Goal: Task Accomplishment & Management: Use online tool/utility

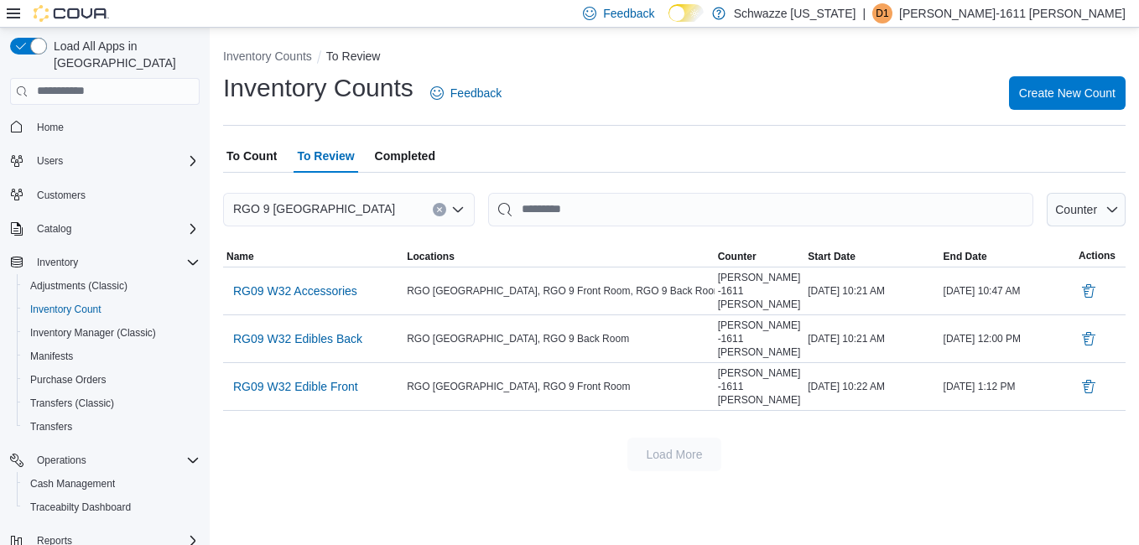
click at [575, 105] on div "Inventory Counts Feedback Create New Count" at bounding box center [674, 93] width 903 height 44
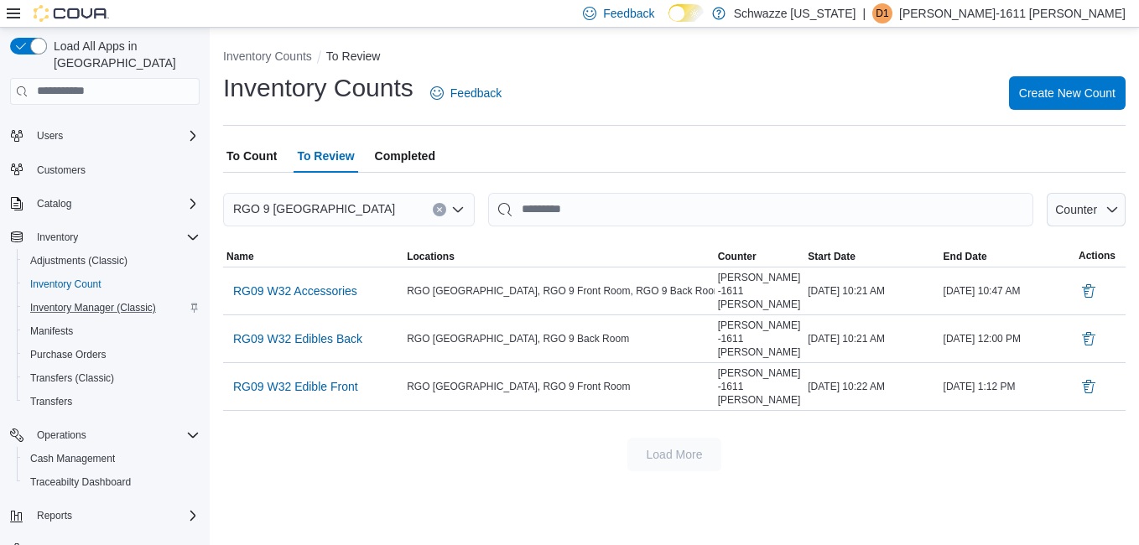
scroll to position [38, 0]
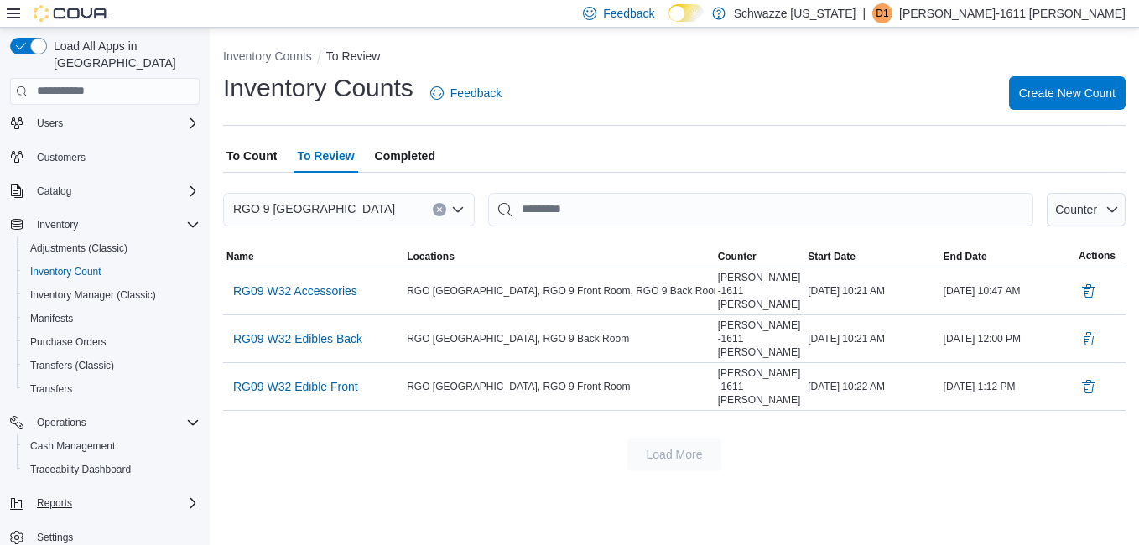
click at [80, 493] on div "Reports" at bounding box center [114, 503] width 169 height 20
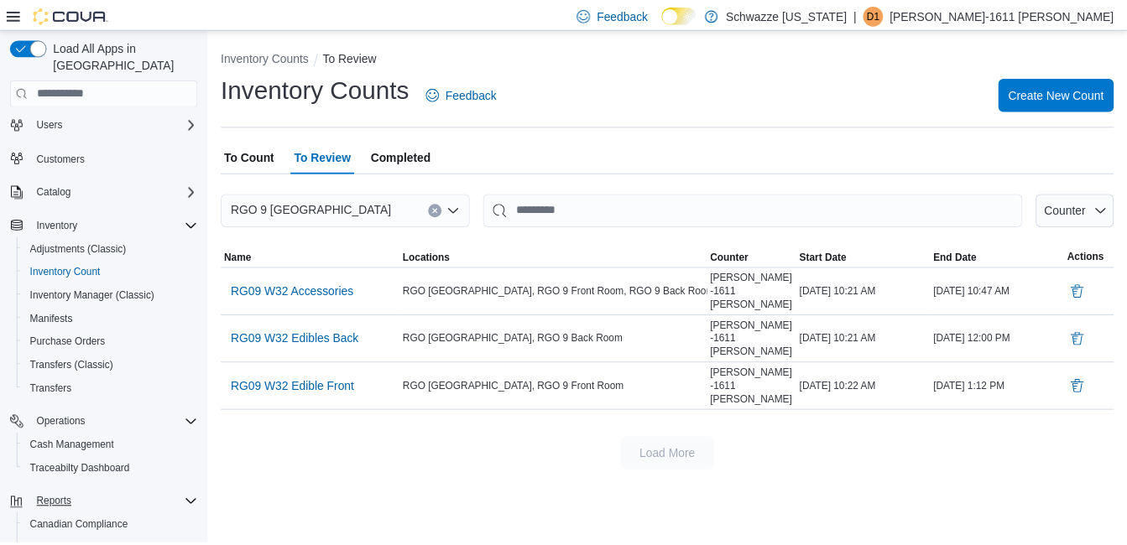
scroll to position [132, 0]
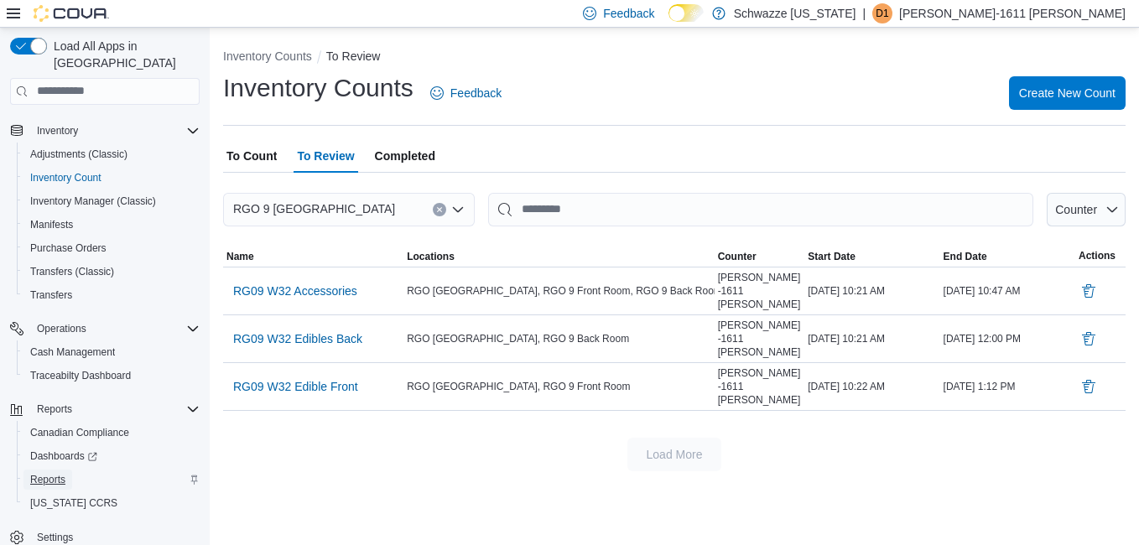
click at [53, 473] on span "Reports" at bounding box center [47, 479] width 35 height 13
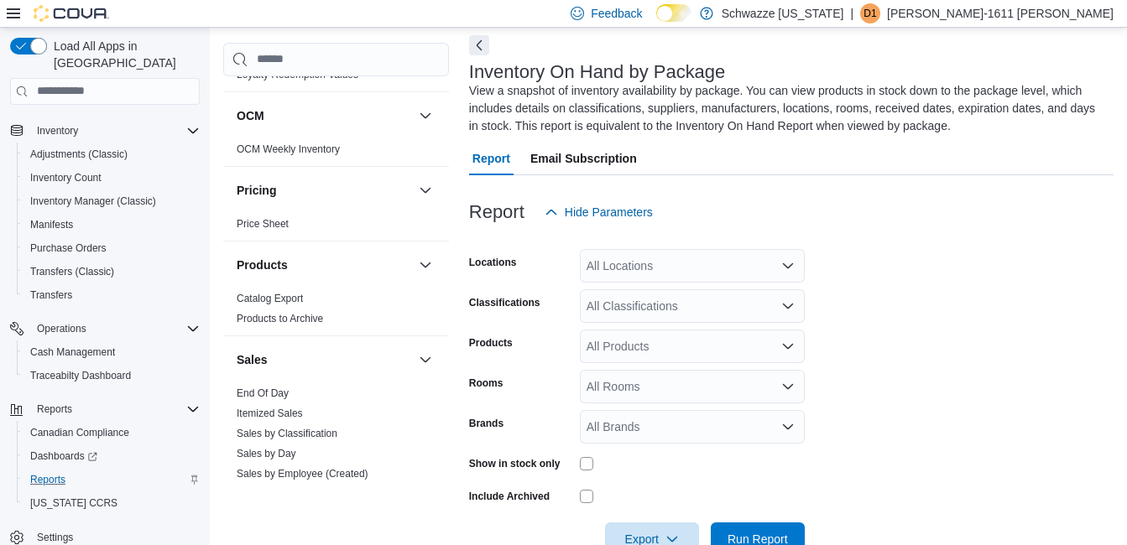
scroll to position [1090, 0]
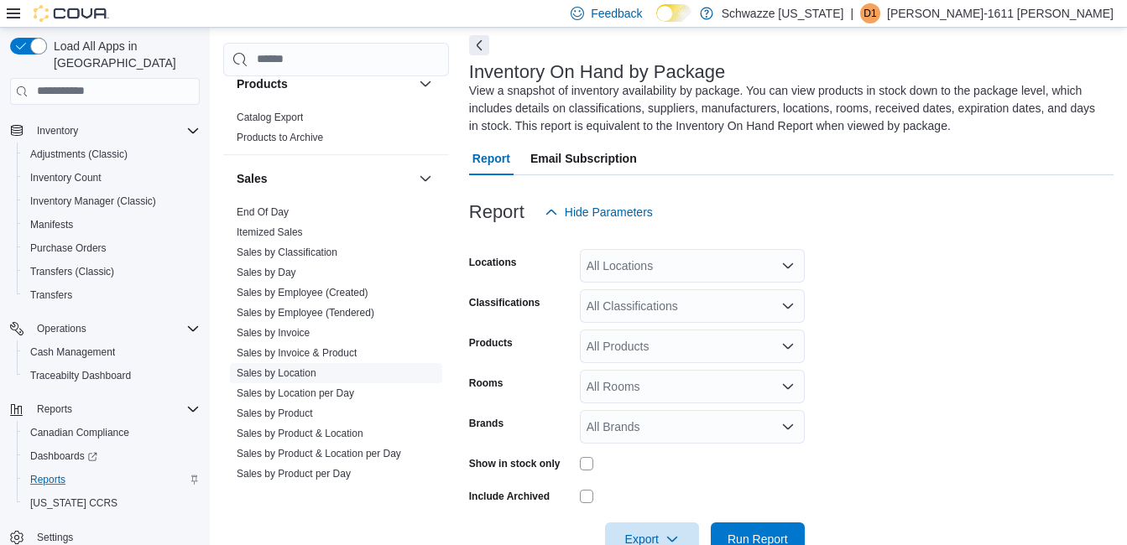
click at [307, 374] on link "Sales by Location" at bounding box center [277, 373] width 80 height 12
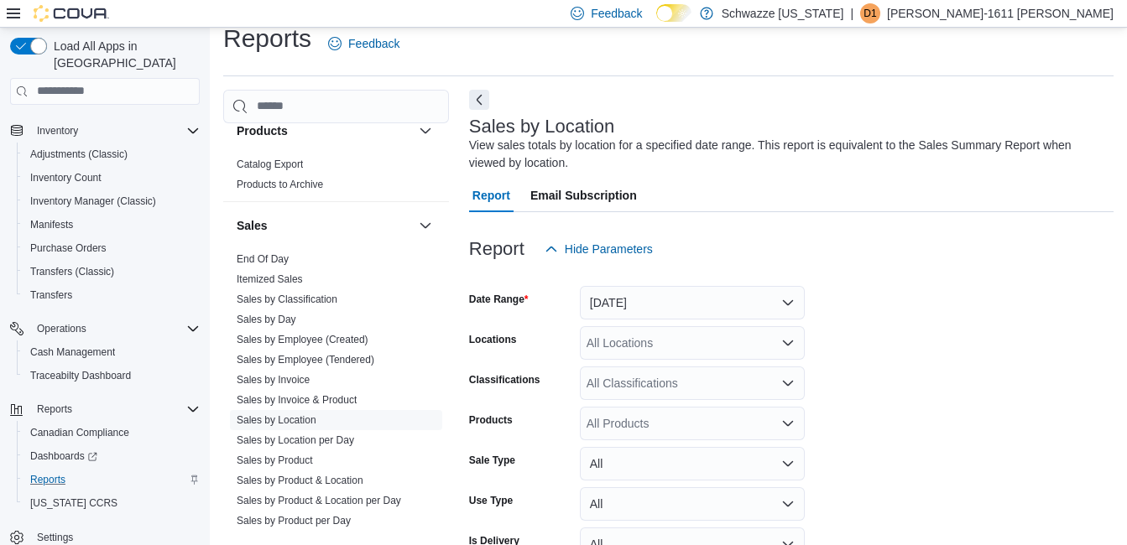
scroll to position [56, 0]
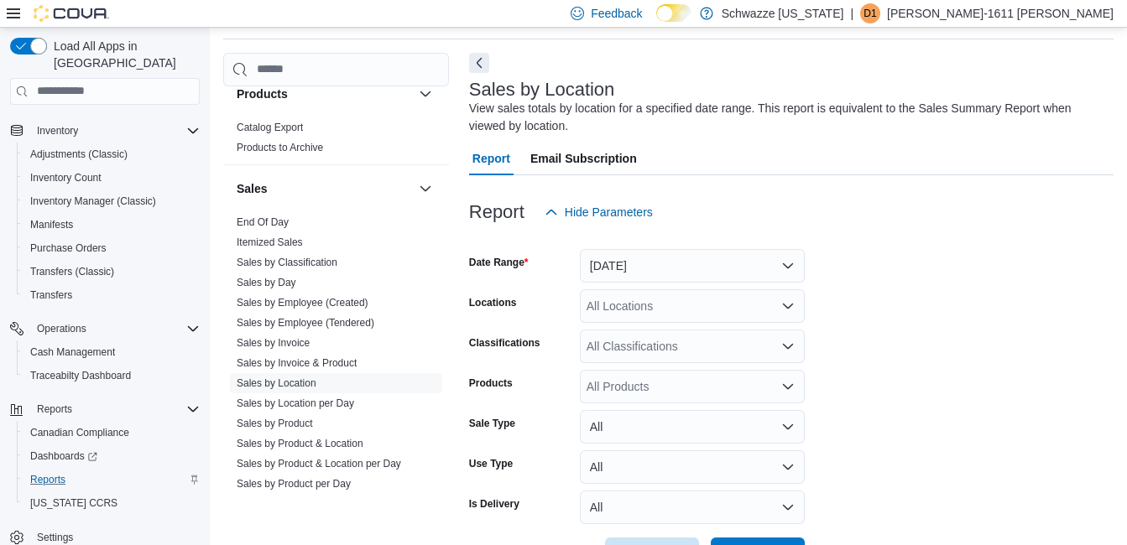
click at [667, 307] on div "All Locations" at bounding box center [692, 306] width 225 height 34
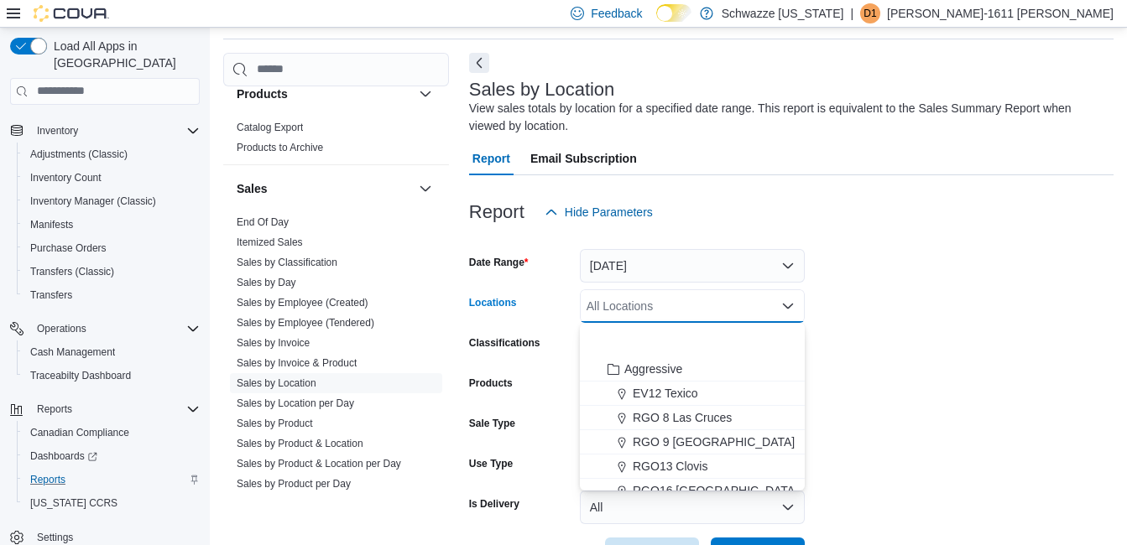
scroll to position [830, 0]
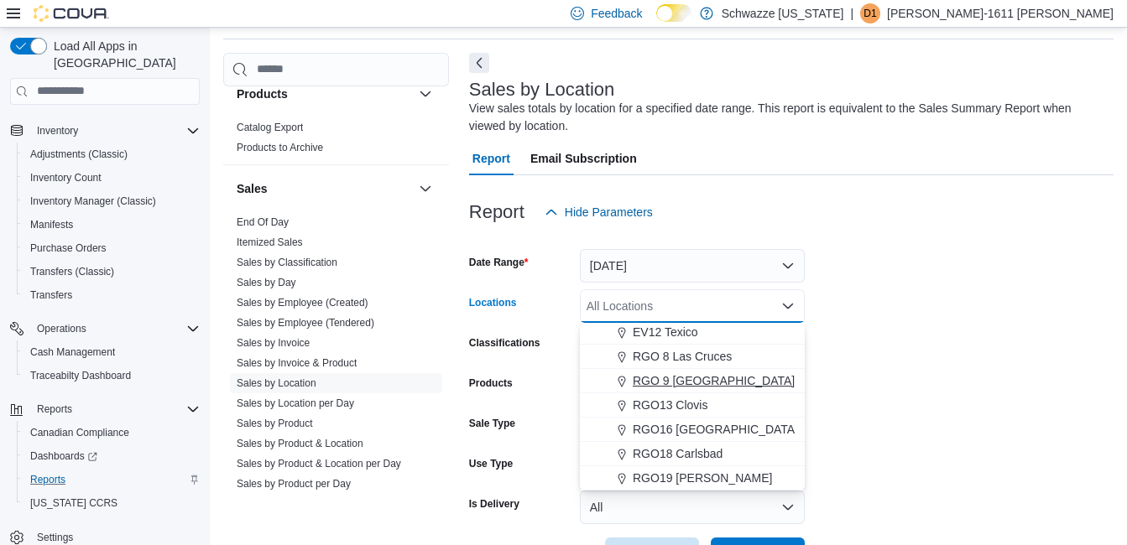
click at [682, 379] on span "RGO 9 [GEOGRAPHIC_DATA]" at bounding box center [713, 380] width 162 height 17
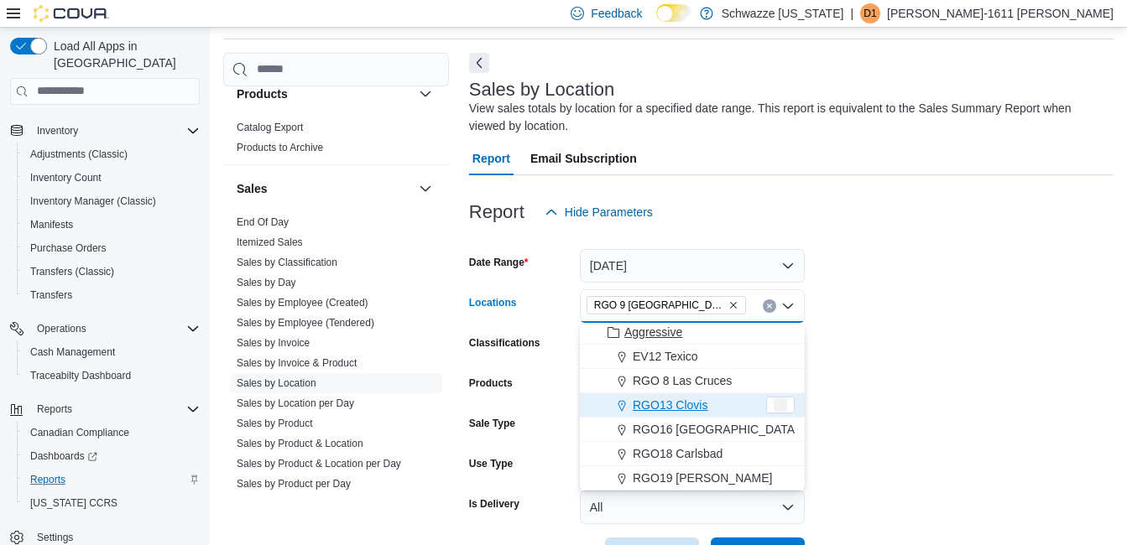
scroll to position [805, 0]
click at [848, 211] on div "Report Hide Parameters" at bounding box center [791, 212] width 644 height 34
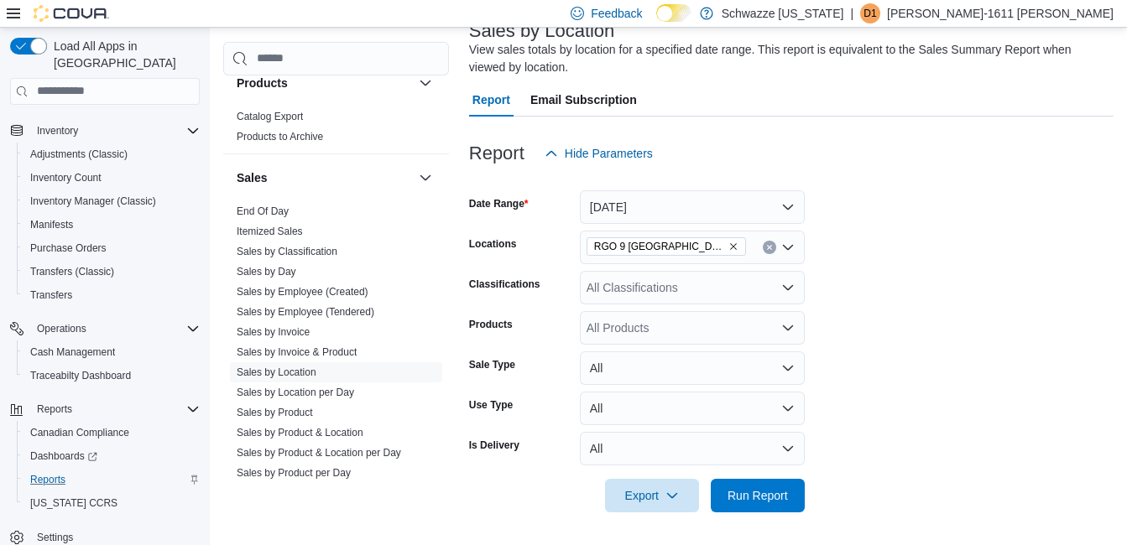
scroll to position [116, 0]
click at [762, 484] on span "Run Report" at bounding box center [758, 494] width 74 height 34
click at [771, 258] on div "RGO 9 [GEOGRAPHIC_DATA]" at bounding box center [692, 247] width 225 height 34
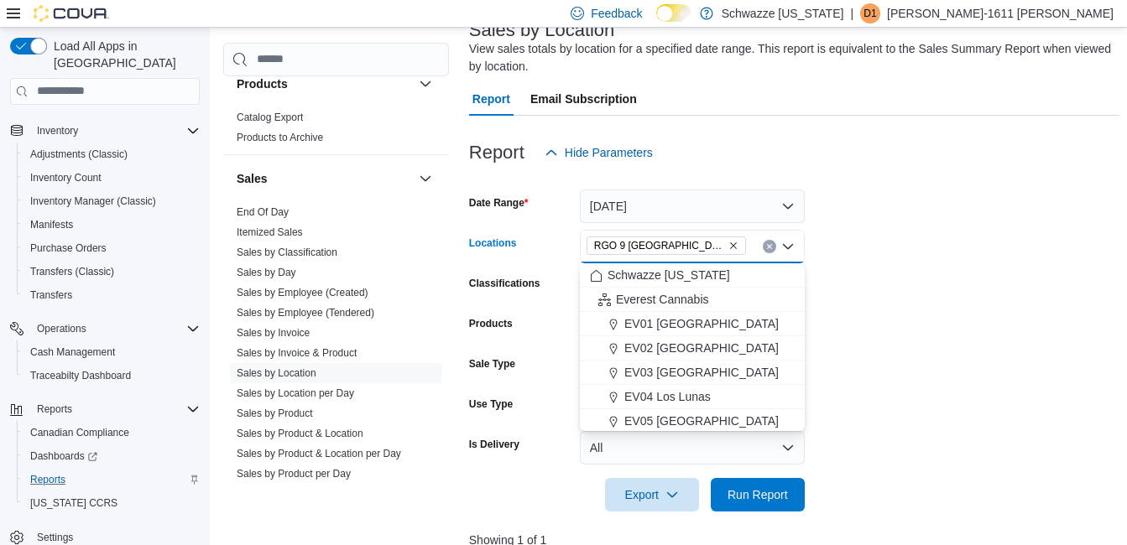
click at [788, 247] on icon "Close list of options" at bounding box center [788, 245] width 10 height 5
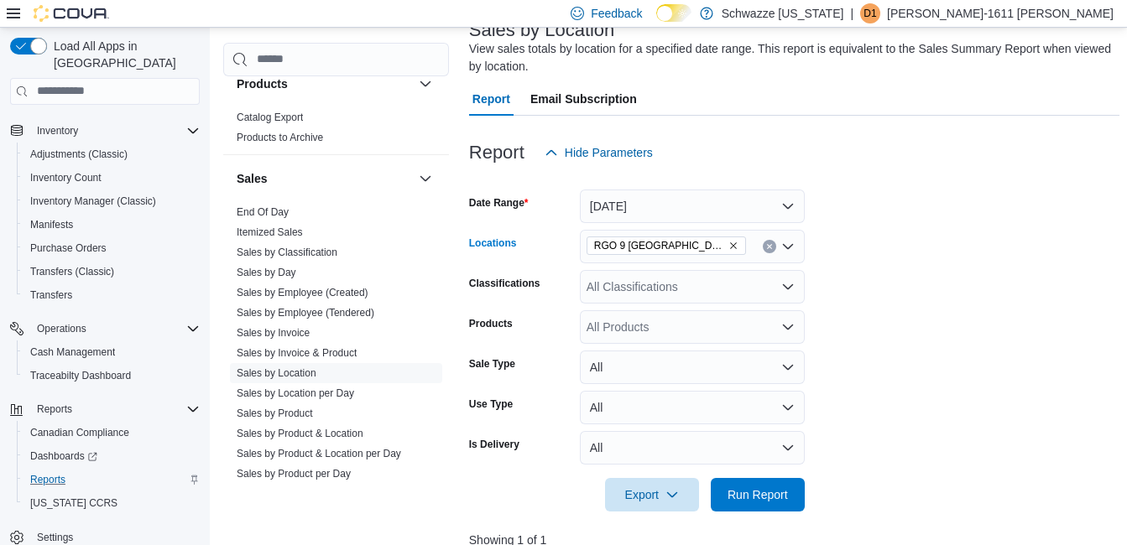
click at [793, 253] on div "RGO 9 [GEOGRAPHIC_DATA]" at bounding box center [692, 247] width 225 height 34
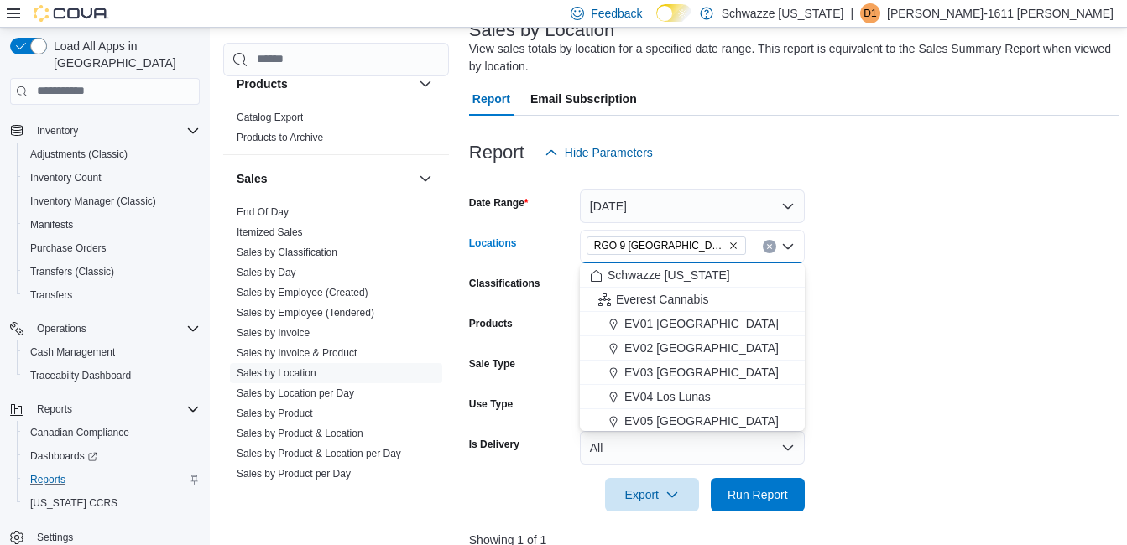
click at [1011, 325] on form "Date Range [DATE] Locations [GEOGRAPHIC_DATA] 9 [GEOGRAPHIC_DATA] Combo box. Se…" at bounding box center [794, 340] width 650 height 342
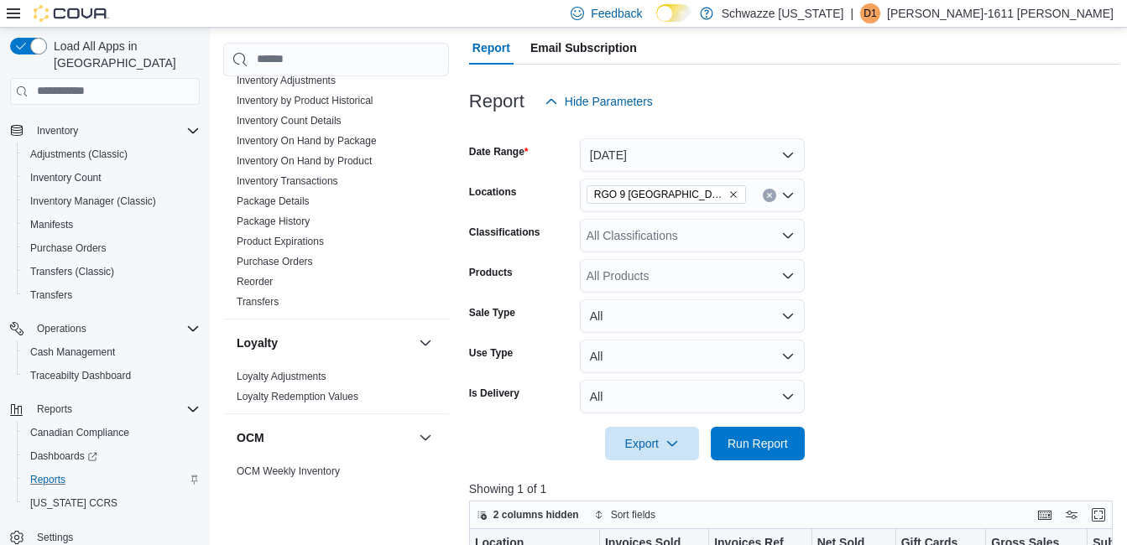
scroll to position [168, 0]
click at [696, 168] on button "[DATE]" at bounding box center [692, 155] width 225 height 34
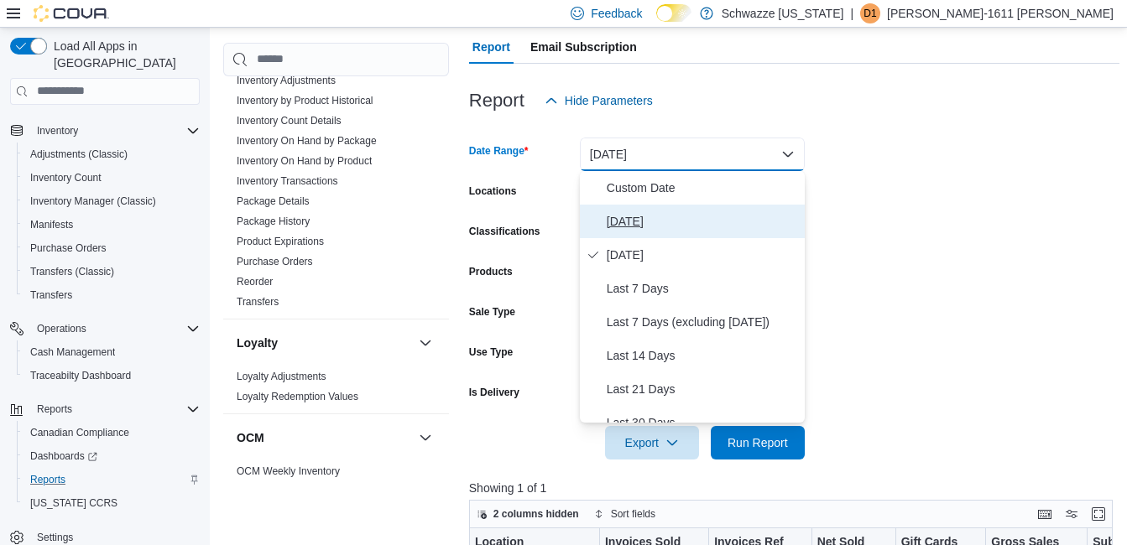
click at [661, 214] on span "[DATE]" at bounding box center [701, 221] width 191 height 20
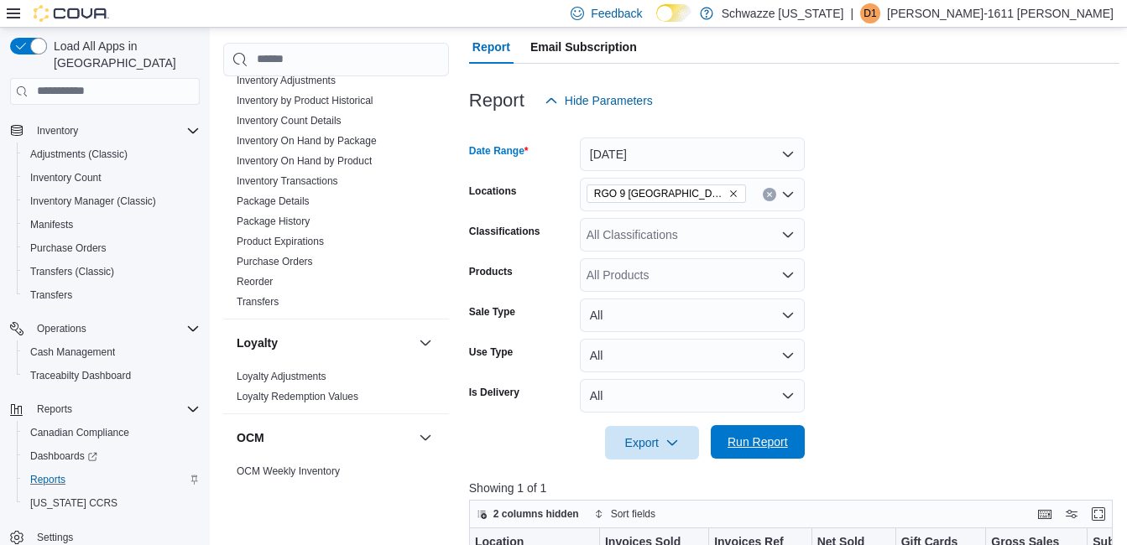
click at [742, 433] on span "Run Report" at bounding box center [758, 442] width 74 height 34
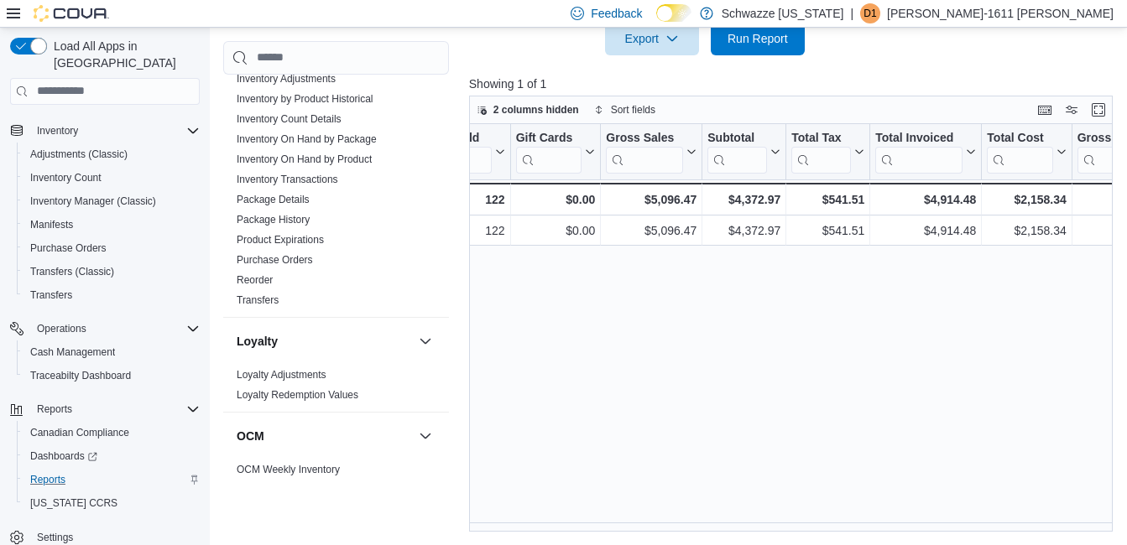
scroll to position [0, 469]
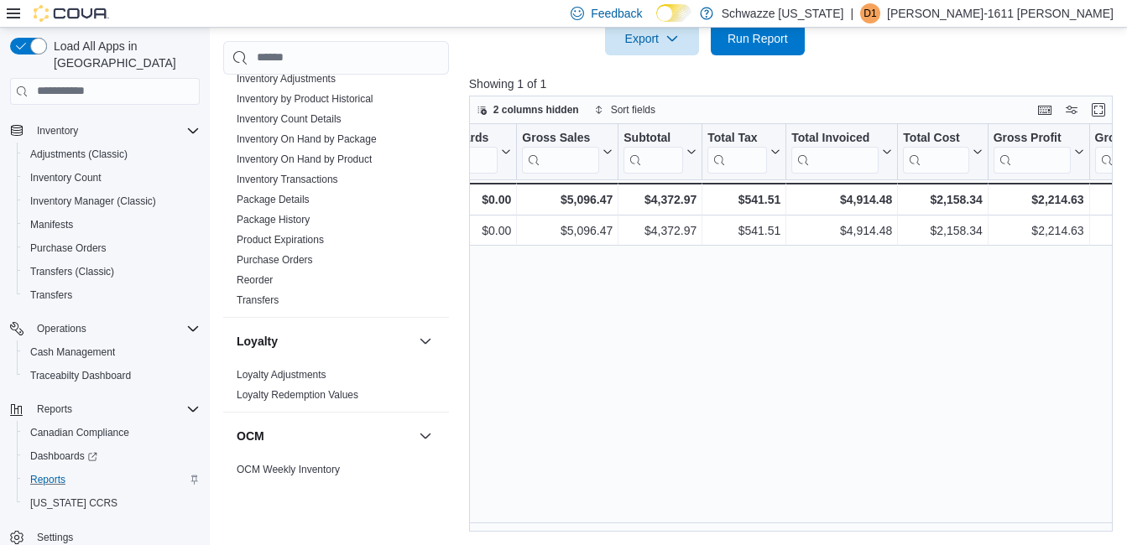
click at [669, 518] on div "Location Click to view column header actions Invoices Sold Click to view column…" at bounding box center [794, 328] width 650 height 408
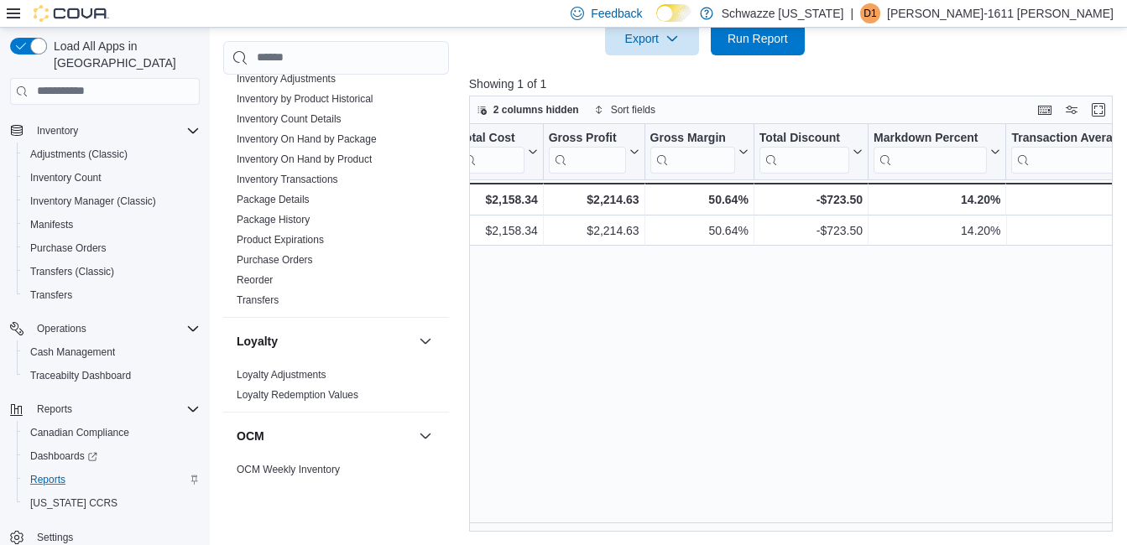
scroll to position [0, 946]
